Goal: Task Accomplishment & Management: Manage account settings

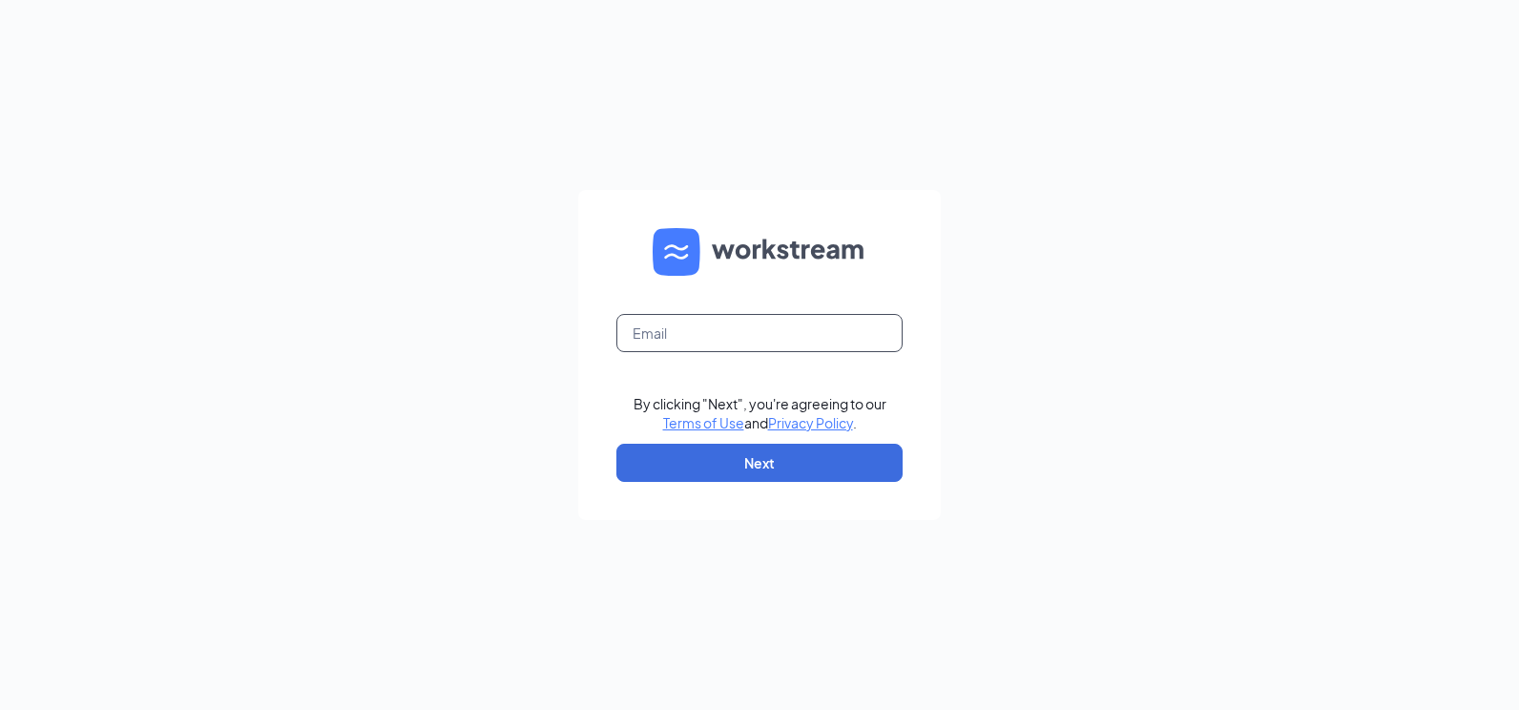
click at [681, 346] on input "text" at bounding box center [759, 333] width 286 height 38
click at [695, 322] on input "text" at bounding box center [759, 333] width 286 height 38
type input "[PERSON_NAME][EMAIL_ADDRESS][DOMAIN_NAME]"
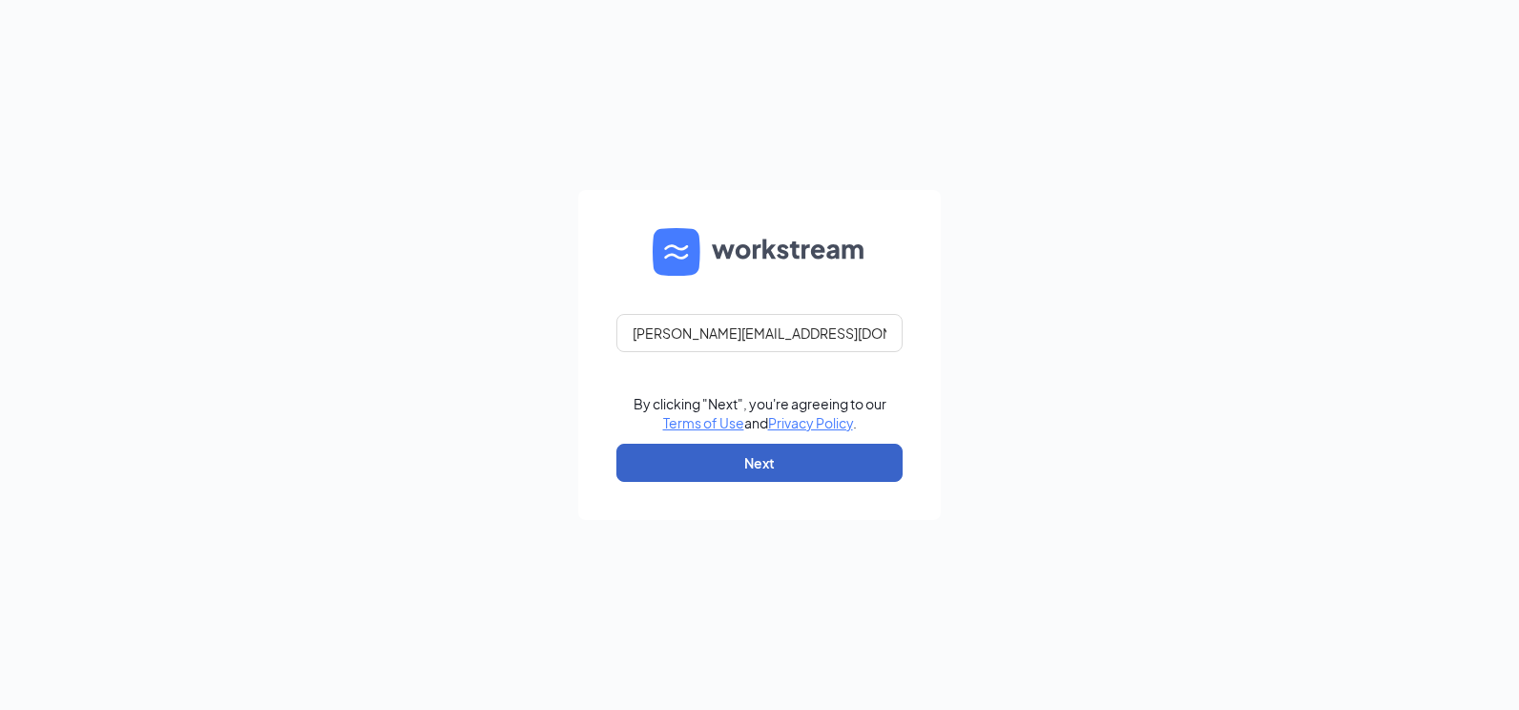
click at [718, 481] on button "Next" at bounding box center [759, 463] width 286 height 38
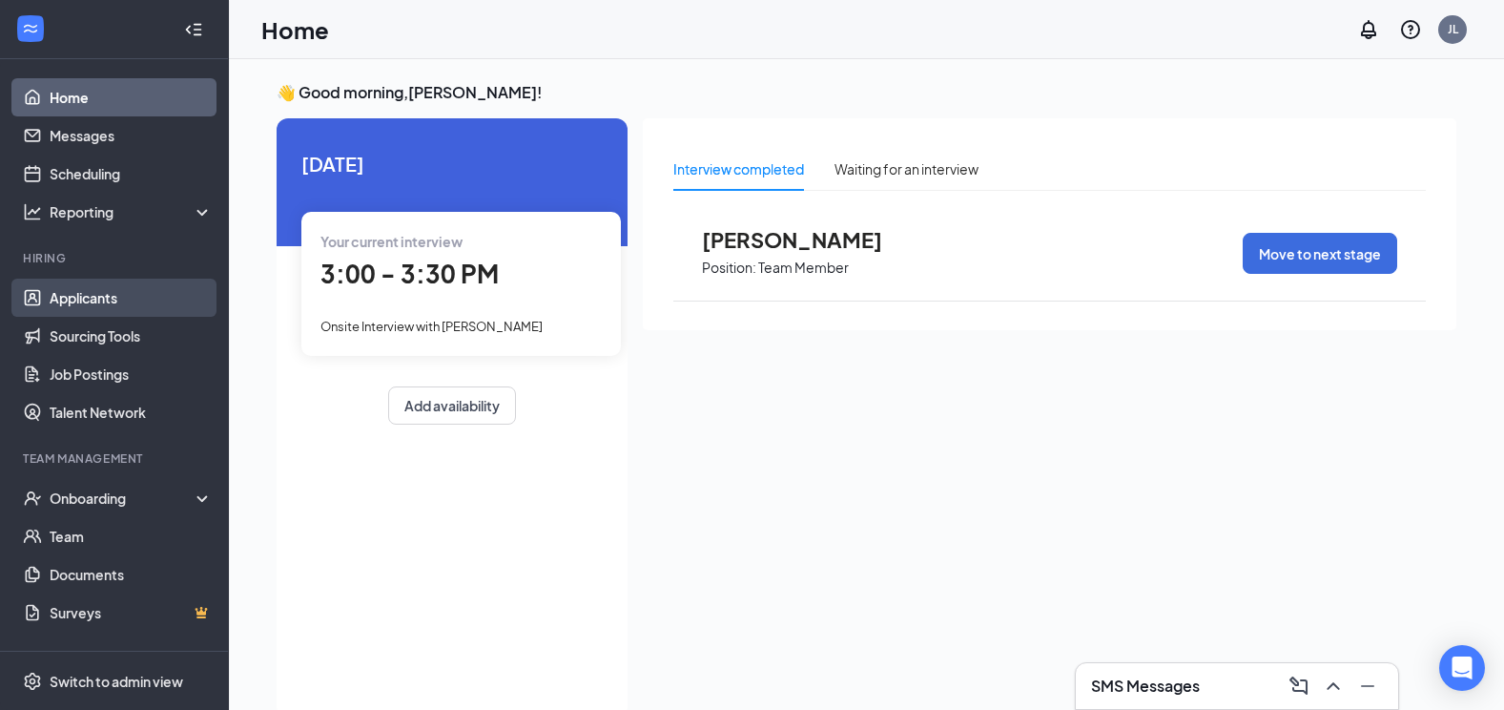
click at [101, 298] on link "Applicants" at bounding box center [131, 298] width 163 height 38
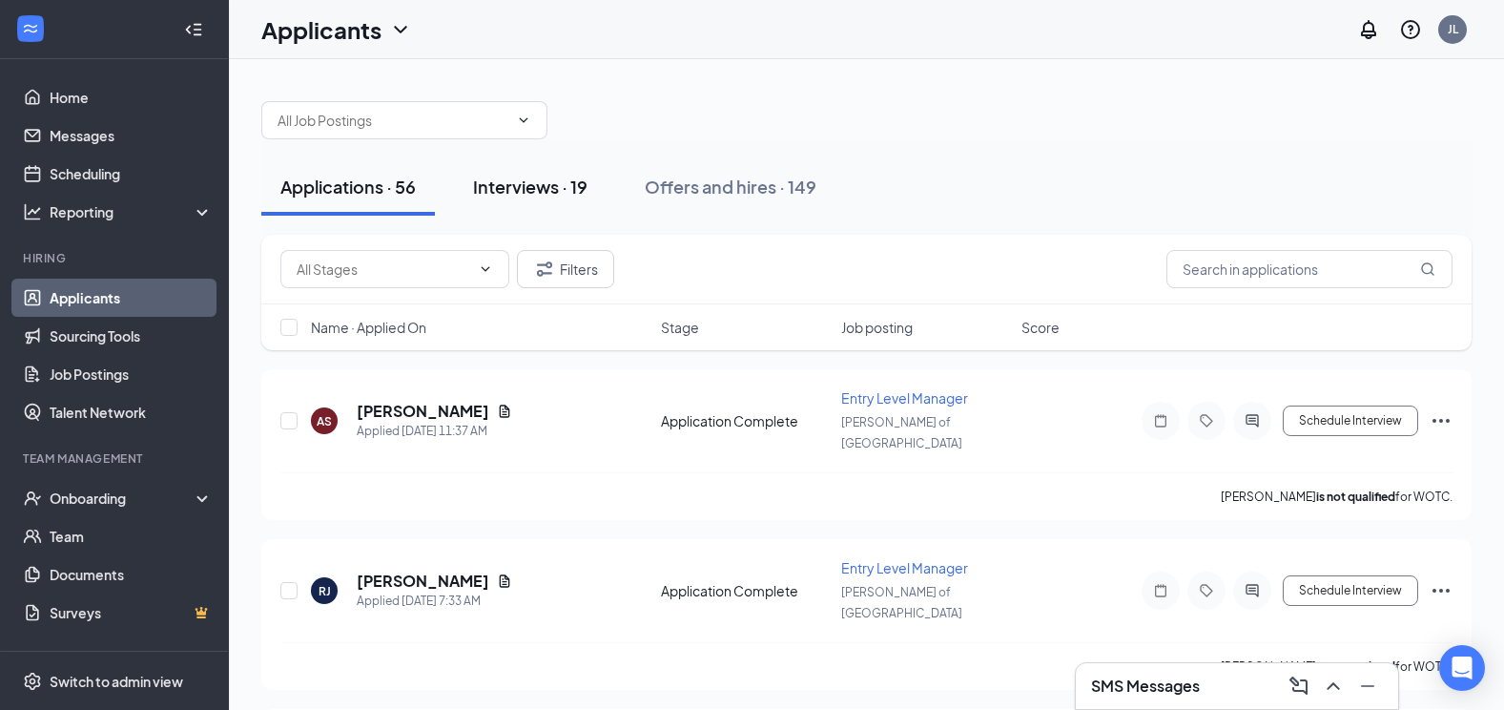
click at [588, 187] on div "Interviews · 19" at bounding box center [530, 187] width 114 height 24
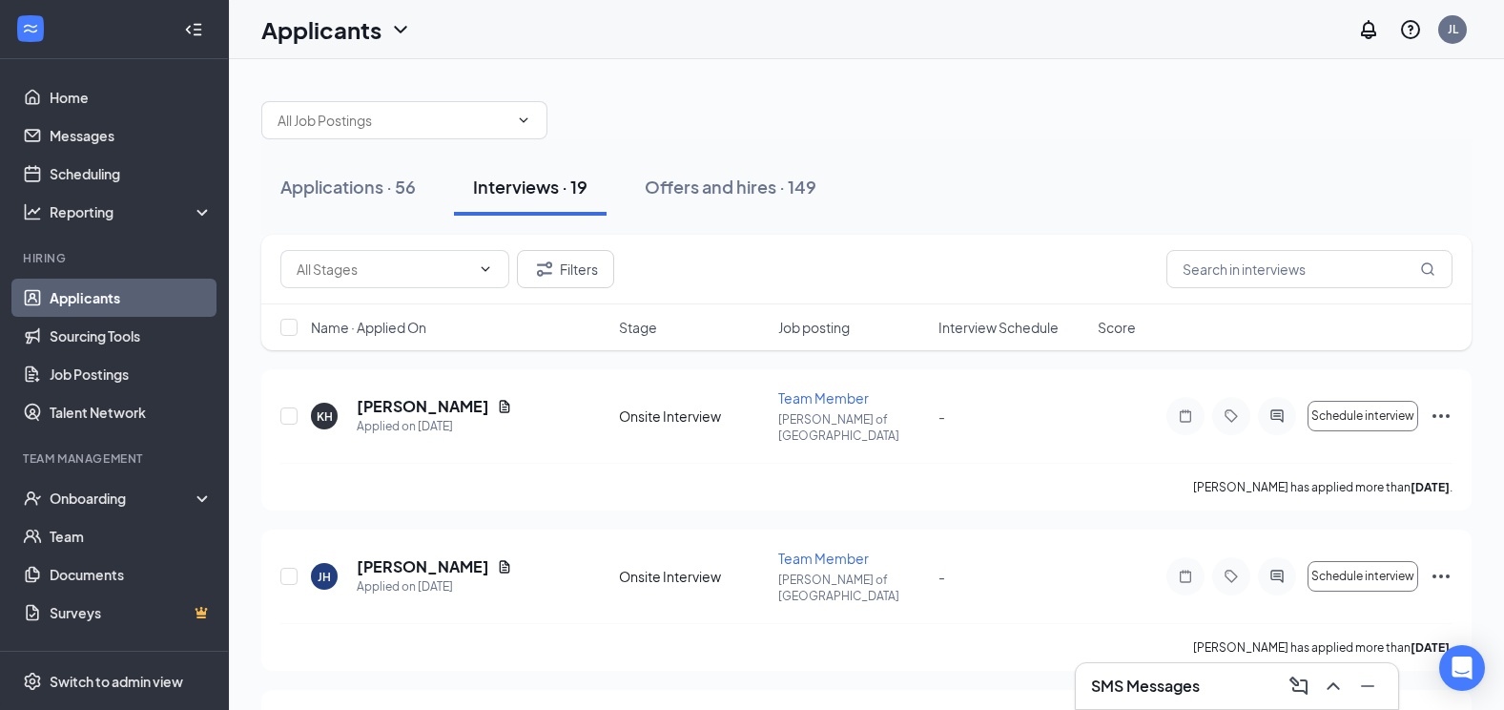
click at [856, 336] on div "Job posting" at bounding box center [852, 327] width 148 height 19
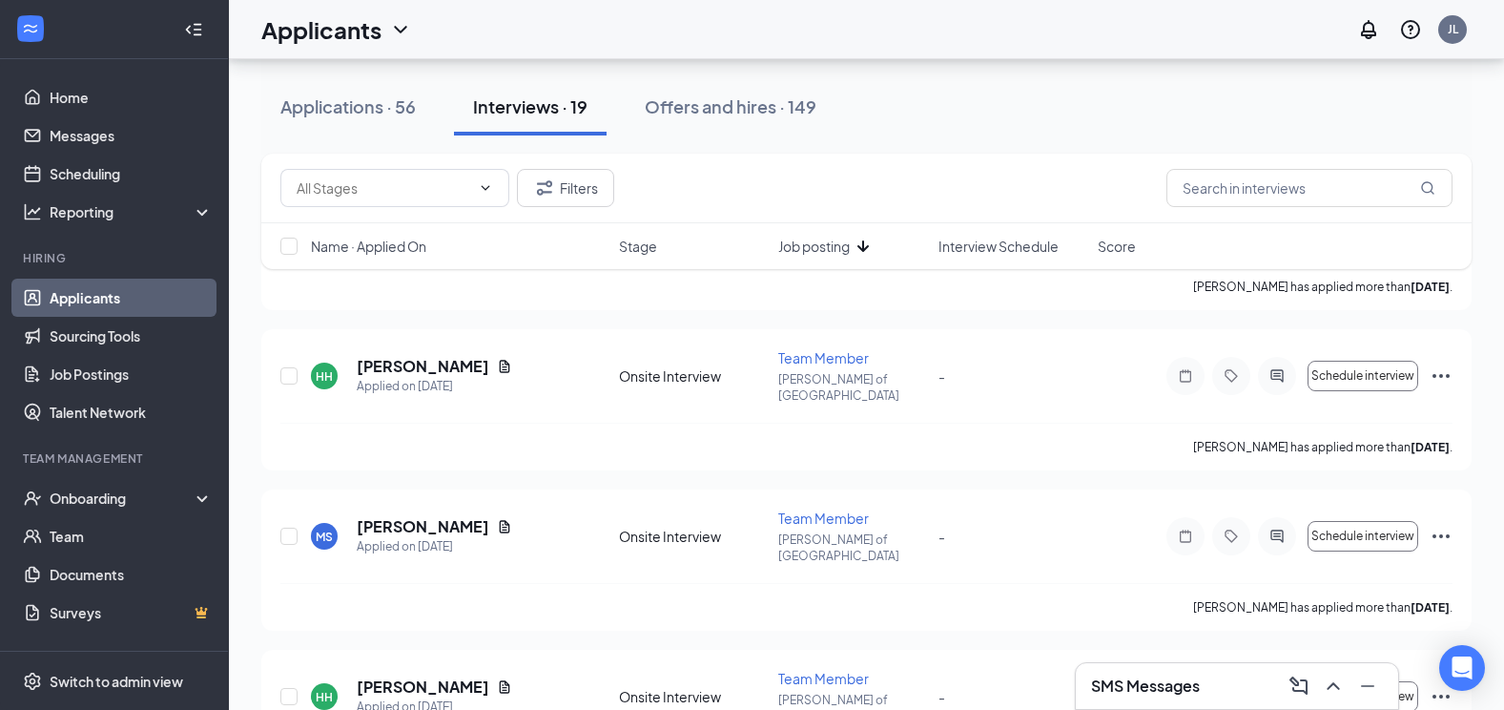
scroll to position [1717, 0]
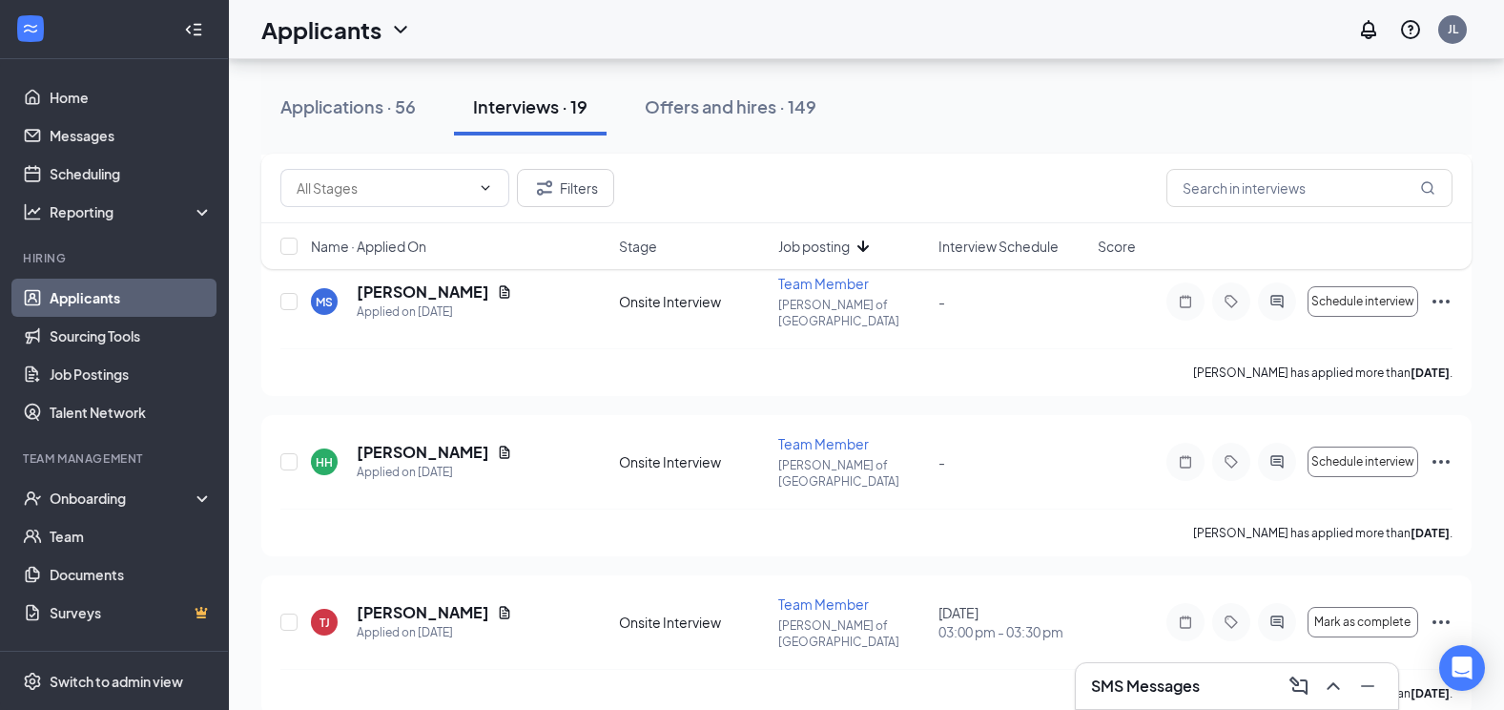
click at [974, 242] on span "Interview Schedule" at bounding box center [999, 246] width 120 height 19
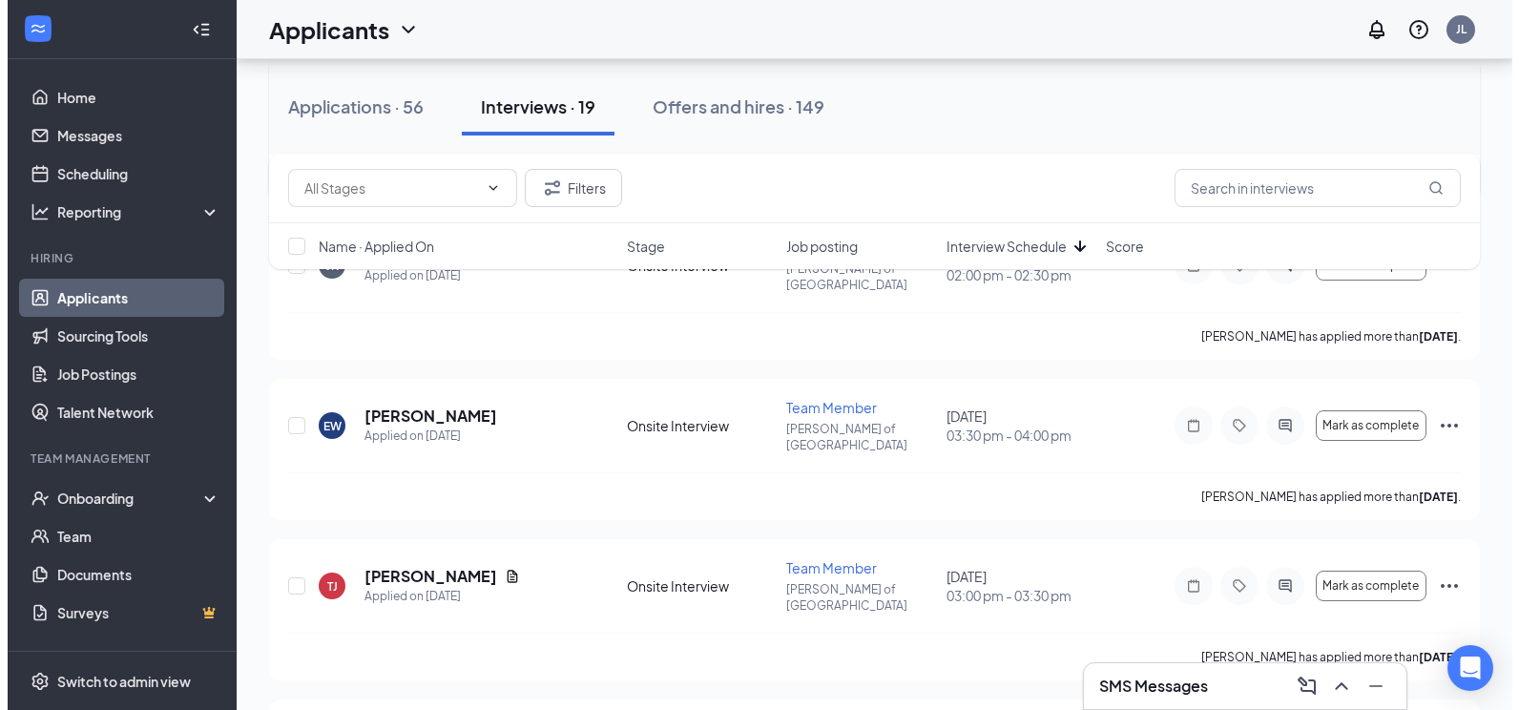
scroll to position [477, 0]
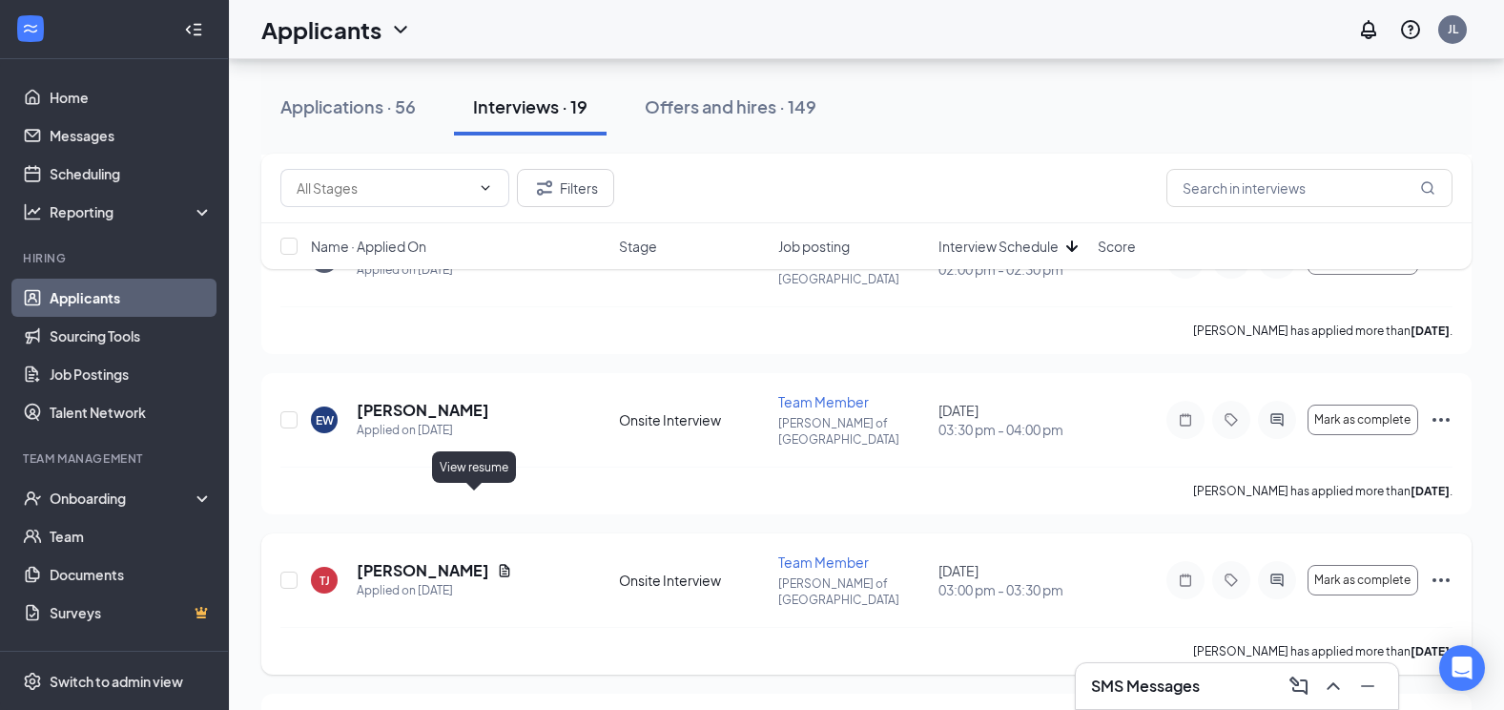
click at [497, 563] on icon "Document" at bounding box center [504, 570] width 15 height 15
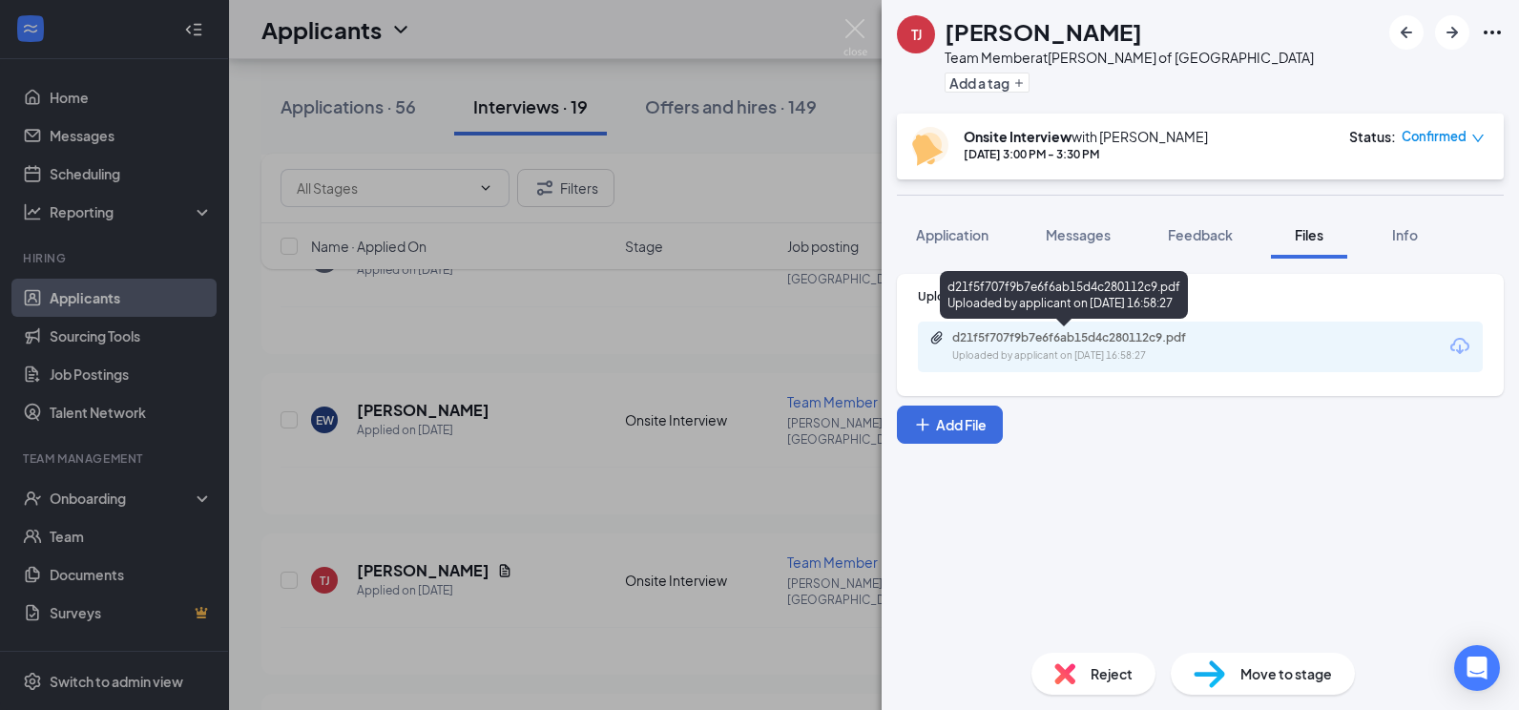
click at [1048, 346] on div "d21f5f707f9b7e6f6ab15d4c280112c9.pdf Uploaded by applicant on [DATE] 16:58:27" at bounding box center [1083, 346] width 309 height 33
